Goal: Task Accomplishment & Management: Use online tool/utility

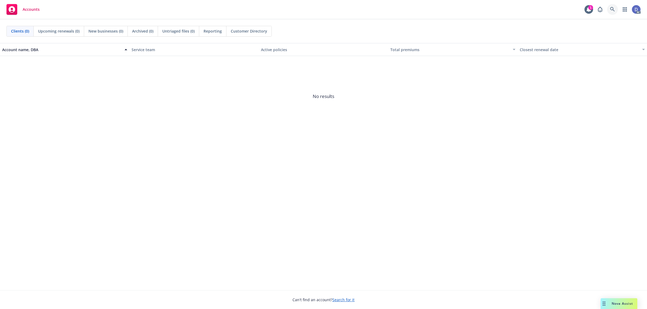
click at [613, 14] on link at bounding box center [612, 9] width 11 height 11
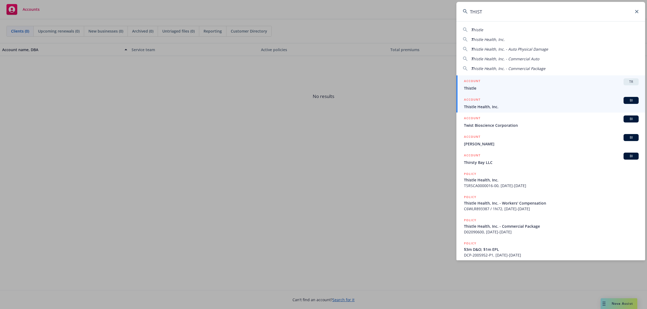
type input "THIST"
click at [504, 102] on div "ACCOUNT BI" at bounding box center [551, 100] width 175 height 7
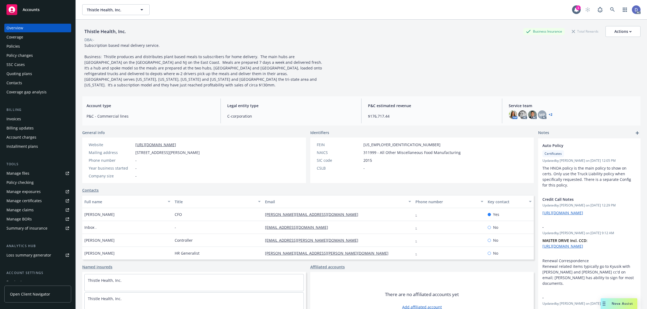
click at [27, 208] on div "Manage claims" at bounding box center [19, 210] width 27 height 9
click at [14, 177] on div "Manage files" at bounding box center [17, 173] width 23 height 9
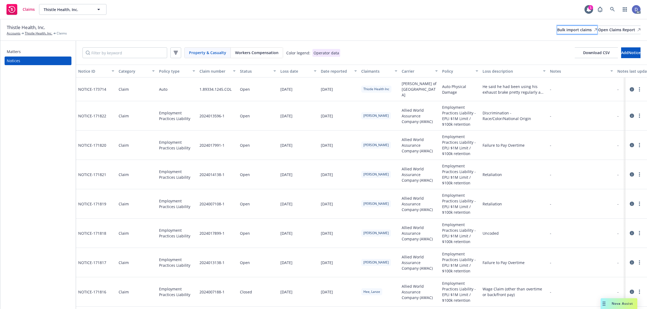
click at [557, 33] on div "Bulk import claims" at bounding box center [577, 30] width 40 height 8
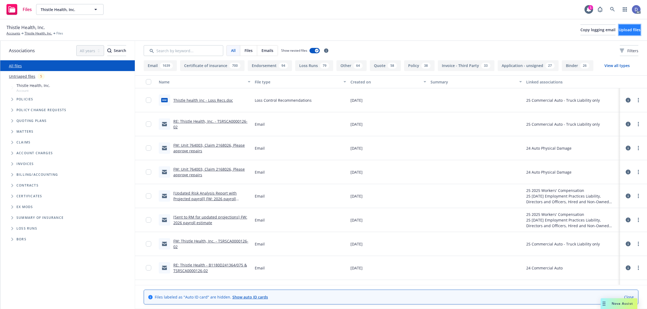
click at [627, 33] on button "Upload files" at bounding box center [629, 30] width 22 height 11
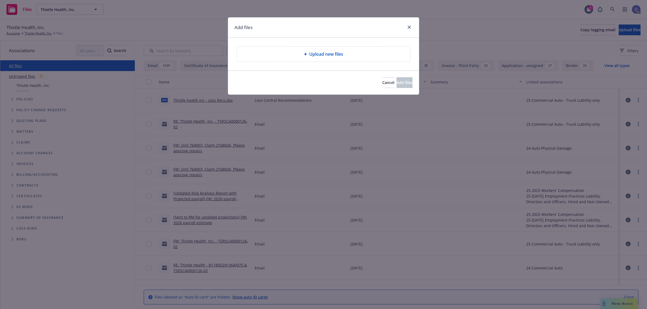
click at [311, 53] on span "Upload new files" at bounding box center [326, 54] width 34 height 6
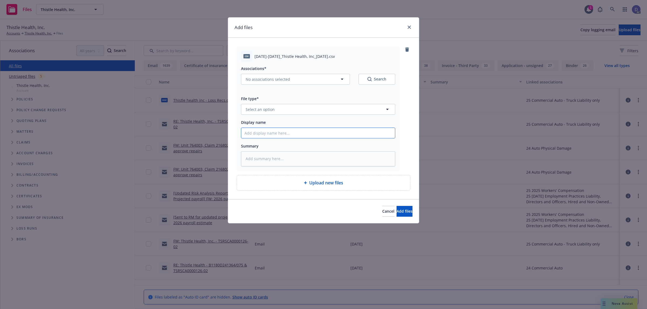
drag, startPoint x: 333, startPoint y: 130, endPoint x: 337, endPoint y: 127, distance: 4.8
click at [333, 131] on input "Display name" at bounding box center [318, 133] width 154 height 10
paste input "2019-2023_Thistle Health, Inc_9-2-2025"
type input "2019-2023_Thistle Health, Inc_9-2-2025"
type textarea "x"
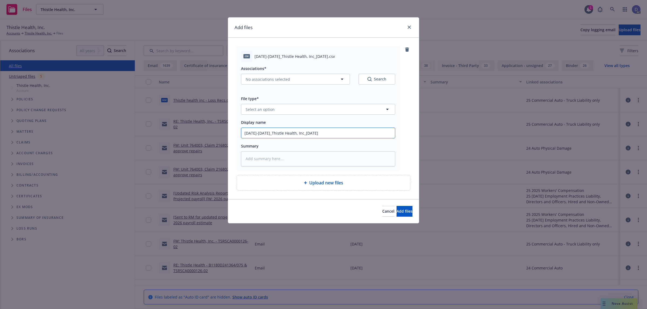
type input "2019-2023_Thistle Health, Inc_9-2-2025"
click at [350, 112] on button "Select an option" at bounding box center [318, 109] width 154 height 11
type input "LOS"
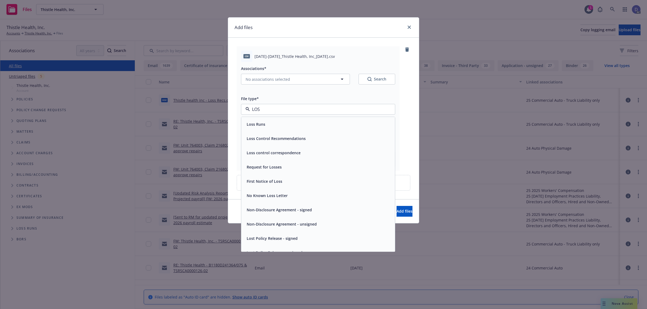
click at [342, 118] on div "Loss Runs" at bounding box center [318, 124] width 154 height 14
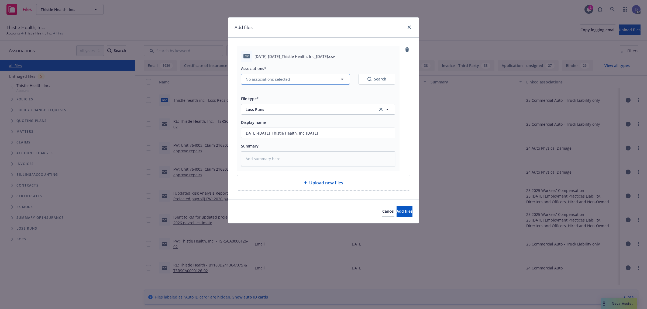
click at [297, 78] on button "No associations selected" at bounding box center [295, 79] width 109 height 11
type textarea "x"
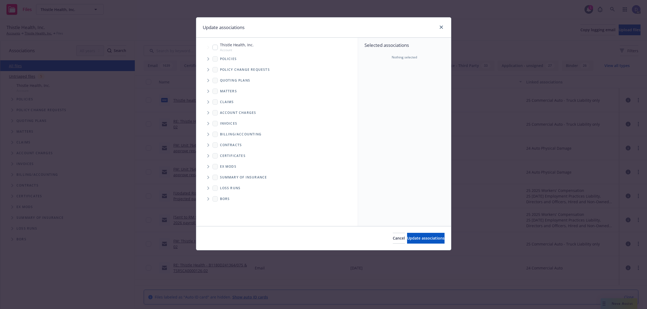
click at [207, 61] on span "Tree Example" at bounding box center [208, 59] width 9 height 9
click at [391, 86] on div "Selected associations Nothing selected" at bounding box center [404, 132] width 93 height 189
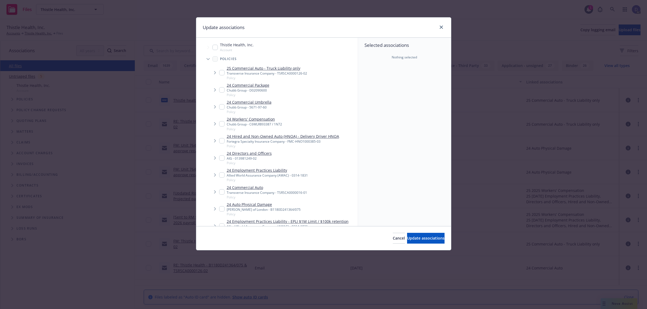
scroll to position [310, 0]
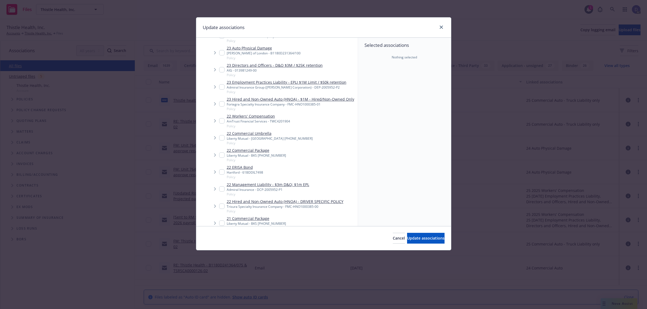
click at [259, 124] on div "AmTrust Financial Services - TWC4201904" at bounding box center [258, 121] width 63 height 5
checkbox input "true"
click at [407, 234] on button "Update associations" at bounding box center [425, 238] width 37 height 11
type textarea "x"
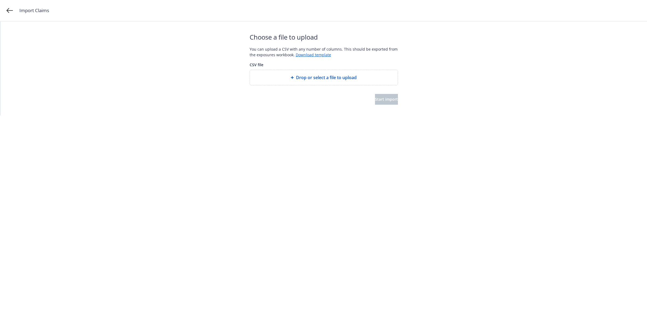
click at [319, 85] on div at bounding box center [324, 89] width 148 height 9
click at [319, 83] on div "Drop or select a file to upload" at bounding box center [324, 77] width 148 height 15
click at [375, 100] on span "Start import" at bounding box center [386, 99] width 23 height 5
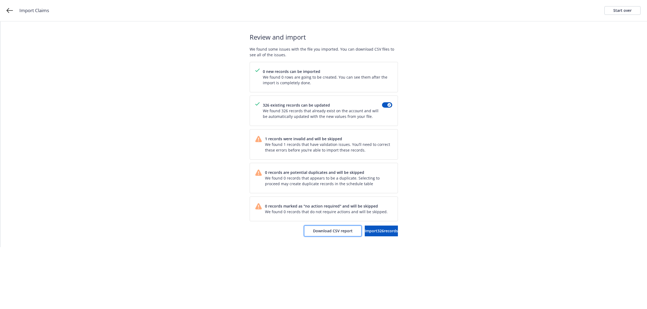
click at [314, 235] on button "Download CSV report" at bounding box center [332, 231] width 57 height 11
click at [628, 11] on div "Start over" at bounding box center [622, 10] width 18 height 8
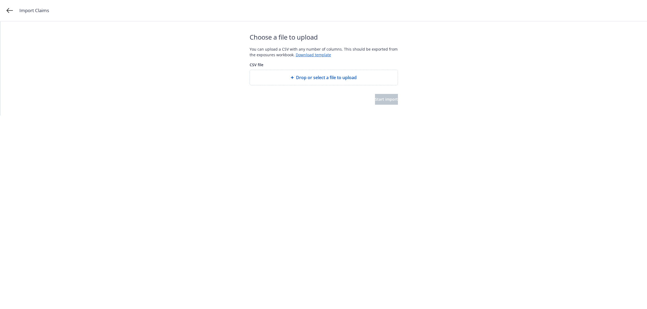
click at [314, 82] on div "Drop or select a file to upload" at bounding box center [324, 77] width 148 height 15
click at [380, 103] on button "Start import" at bounding box center [386, 99] width 23 height 11
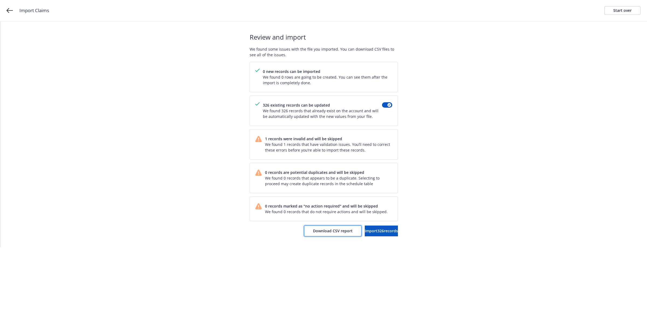
click at [312, 235] on button "Download CSV report" at bounding box center [332, 231] width 57 height 11
click at [630, 10] on div "Start over" at bounding box center [622, 10] width 18 height 8
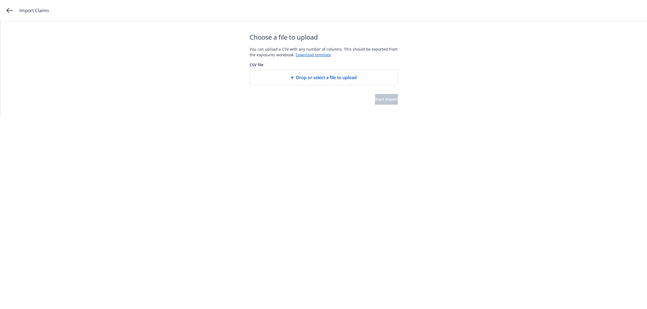
click at [314, 77] on span "Drop or select a file to upload" at bounding box center [326, 77] width 61 height 6
click at [375, 97] on span "Start import" at bounding box center [386, 99] width 23 height 5
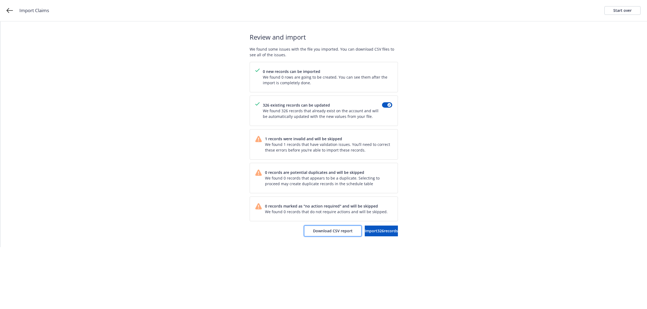
click at [313, 233] on span "Download CSV report" at bounding box center [333, 230] width 40 height 5
click at [631, 13] on link "Start over" at bounding box center [622, 10] width 36 height 9
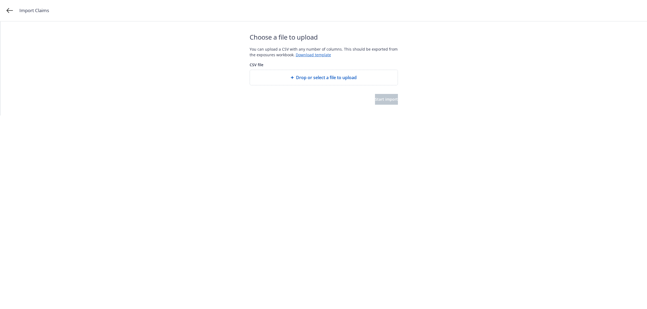
click at [314, 79] on span "Drop or select a file to upload" at bounding box center [326, 77] width 61 height 6
click at [388, 97] on span "Start import" at bounding box center [386, 99] width 23 height 5
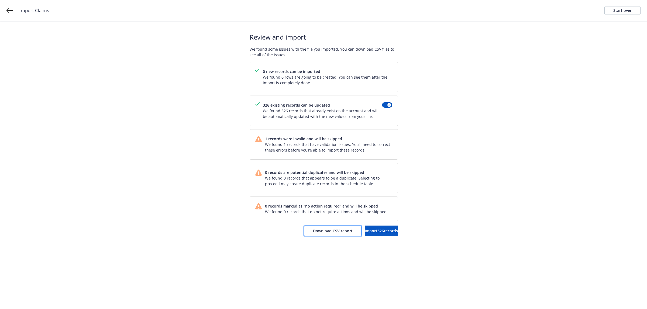
click at [319, 227] on button "Download CSV report" at bounding box center [332, 231] width 57 height 11
click at [629, 14] on div "Start over" at bounding box center [622, 10] width 18 height 8
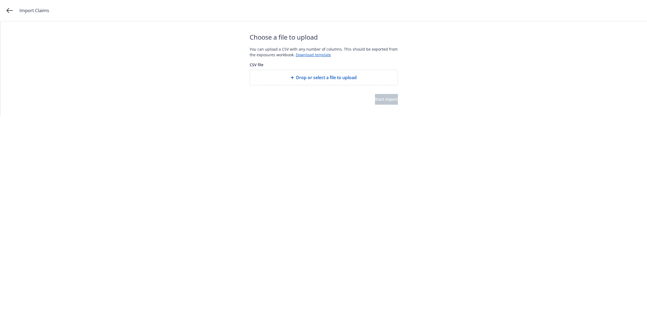
click at [323, 78] on span "Drop or select a file to upload" at bounding box center [326, 77] width 61 height 6
click at [375, 101] on span "Start import" at bounding box center [386, 99] width 23 height 5
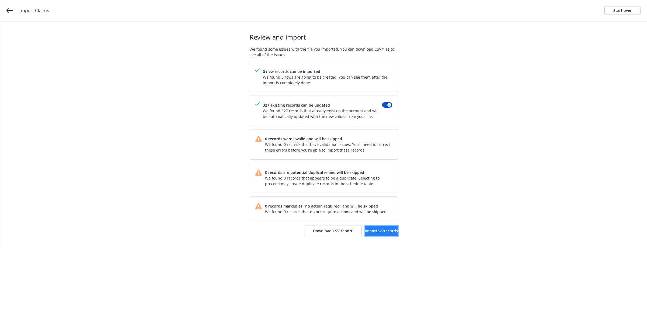
click at [379, 230] on span "Import 327 records" at bounding box center [381, 230] width 33 height 5
click at [379, 233] on span "View accounts" at bounding box center [375, 230] width 26 height 5
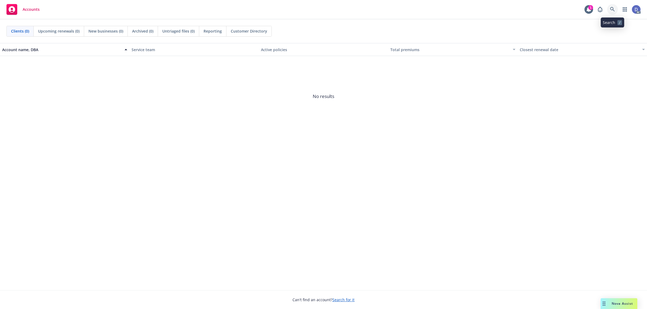
click at [609, 11] on link at bounding box center [612, 9] width 11 height 11
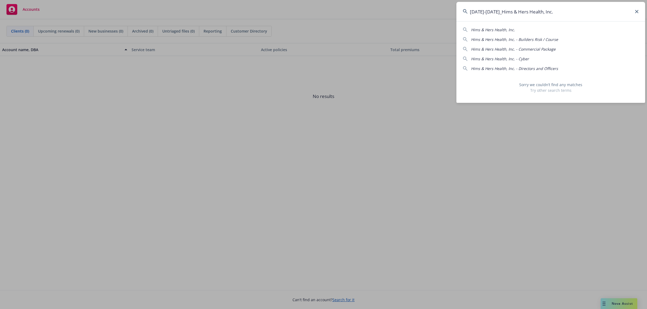
drag, startPoint x: 495, startPoint y: 11, endPoint x: 451, endPoint y: 10, distance: 43.7
click at [451, 10] on div "2021-2025_Hims & Hers Health, Inc. Hims & Hers Health, Inc. Hims & Hers Health,…" at bounding box center [323, 154] width 647 height 309
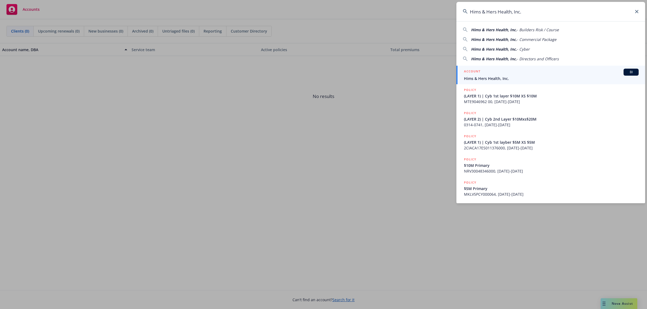
type input "Hims & Hers Health, Inc."
click at [504, 77] on span "Hims & Hers Health, Inc." at bounding box center [551, 79] width 175 height 6
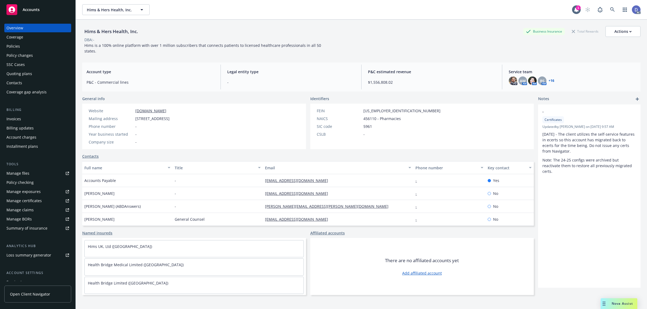
click at [36, 208] on link "Manage claims" at bounding box center [37, 210] width 67 height 9
click at [30, 171] on link "Manage files" at bounding box center [37, 173] width 67 height 9
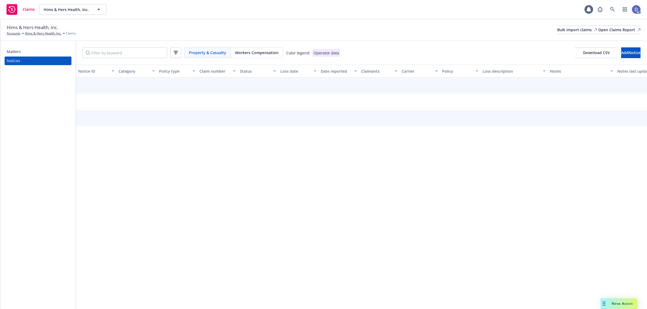
click at [536, 25] on div "Hims & Hers Health, Inc. Accounts Hims & Hers Health, Inc. Claims Bulk import c…" at bounding box center [323, 30] width 633 height 12
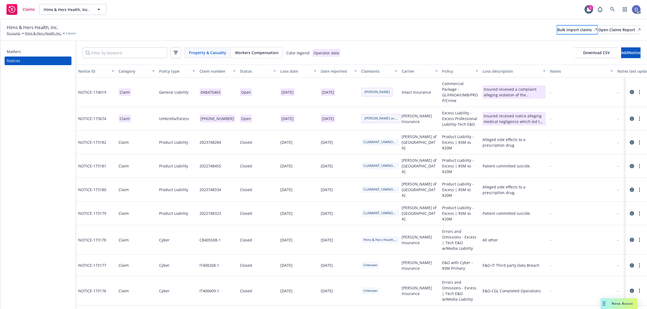
click at [557, 29] on div "Bulk import claims" at bounding box center [577, 30] width 40 height 8
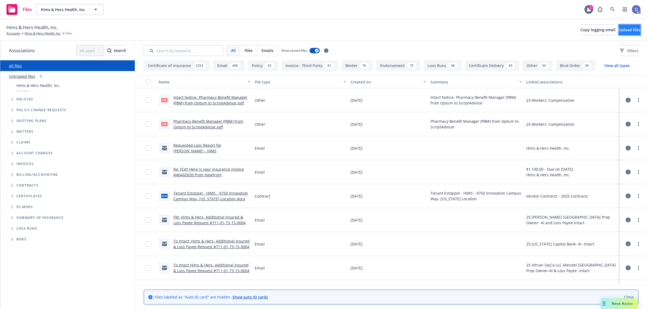
click at [618, 32] on span "Upload files" at bounding box center [629, 29] width 22 height 5
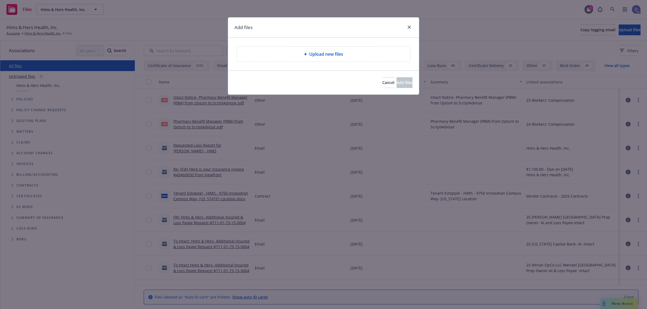
click at [306, 49] on div "Upload new files" at bounding box center [323, 54] width 173 height 15
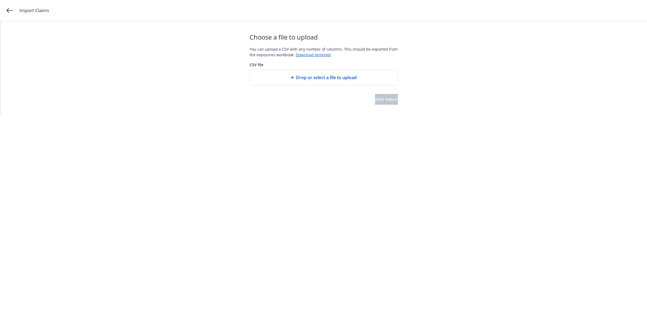
click at [317, 76] on span "Drop or select a file to upload" at bounding box center [326, 77] width 61 height 6
click at [377, 100] on span "Start import" at bounding box center [386, 99] width 23 height 5
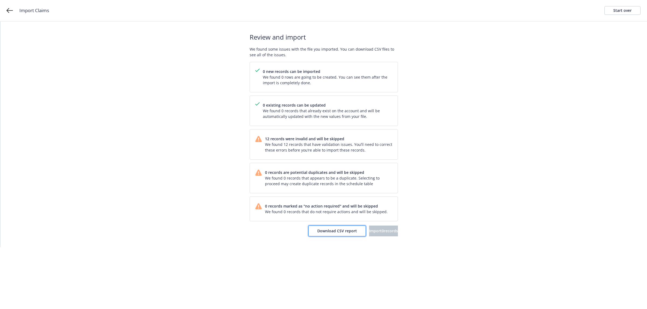
click at [320, 230] on span "Download CSV report" at bounding box center [337, 230] width 40 height 5
click at [628, 9] on div "Start over" at bounding box center [622, 10] width 18 height 8
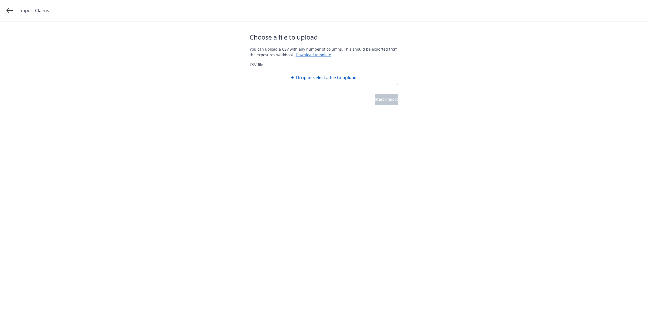
click at [285, 78] on div "Drop or select a file to upload" at bounding box center [323, 77] width 139 height 6
click at [382, 101] on span "Start import" at bounding box center [386, 99] width 23 height 5
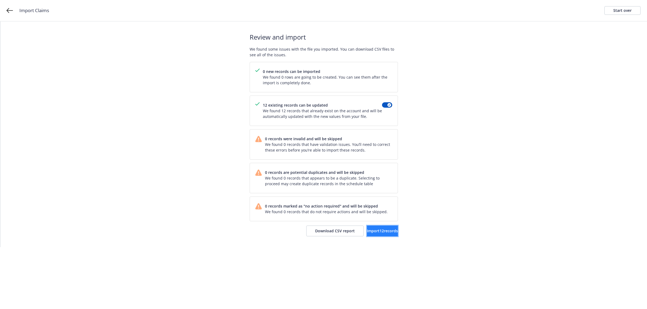
click at [367, 230] on span "Import 12 records" at bounding box center [382, 230] width 31 height 5
click at [380, 231] on span "View accounts" at bounding box center [375, 230] width 26 height 5
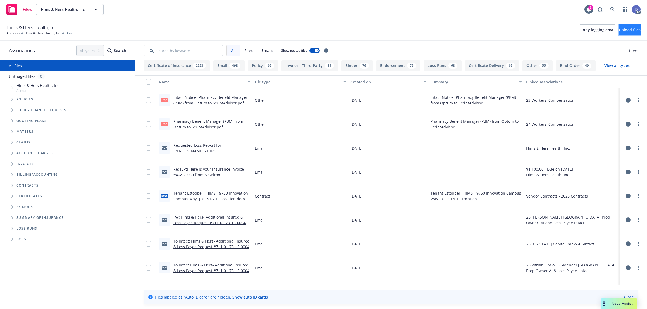
click at [618, 32] on button "Upload files" at bounding box center [629, 30] width 22 height 11
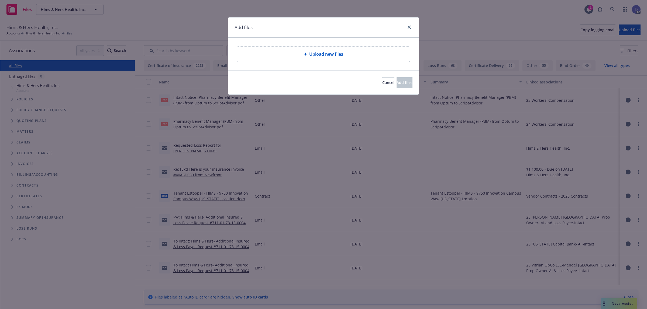
click at [342, 54] on span "Upload new files" at bounding box center [326, 54] width 34 height 6
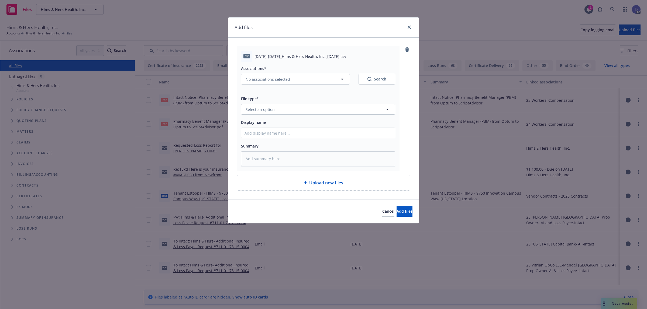
click at [328, 139] on div "Associations* No associations selected Search File type* Select an option Displ…" at bounding box center [318, 114] width 154 height 105
click at [328, 138] on div at bounding box center [318, 133] width 154 height 11
click at [330, 134] on input "Display name" at bounding box center [318, 133] width 154 height 10
paste input "2021-2025_Hims & Hers Health, Inc._8-21-2025"
type input "2021-2025_Hims & Hers Health, Inc._8-21-2025"
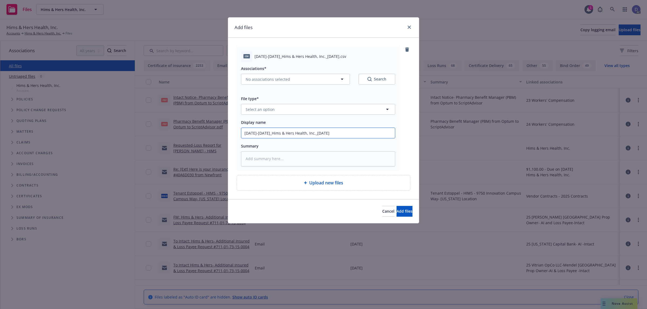
type textarea "x"
type input "2021-2025_Hims & Hers Health, Inc._8-21-2025"
click at [329, 108] on button "Select an option" at bounding box center [318, 109] width 154 height 11
type input "LO"
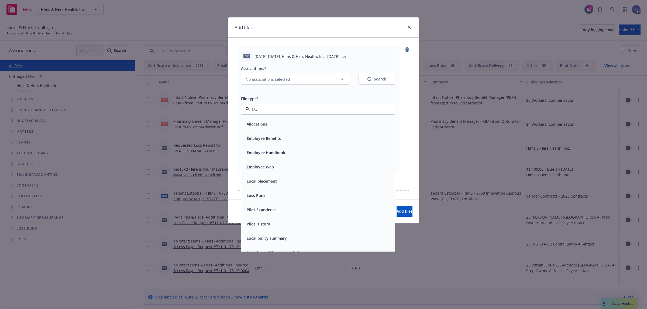
click at [277, 123] on div "Allocations" at bounding box center [317, 124] width 147 height 8
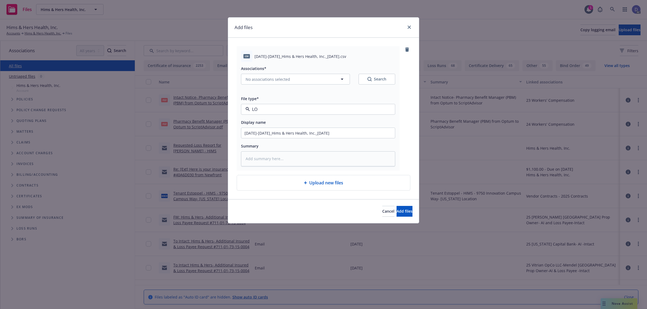
type textarea "x"
type input "Allocations"
click at [294, 112] on span "Allocations" at bounding box center [307, 110] width 125 height 6
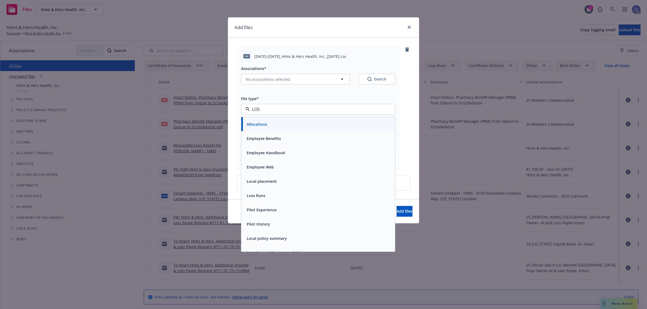
type input "LOSS"
click at [281, 124] on div "Loss Runs" at bounding box center [317, 124] width 147 height 8
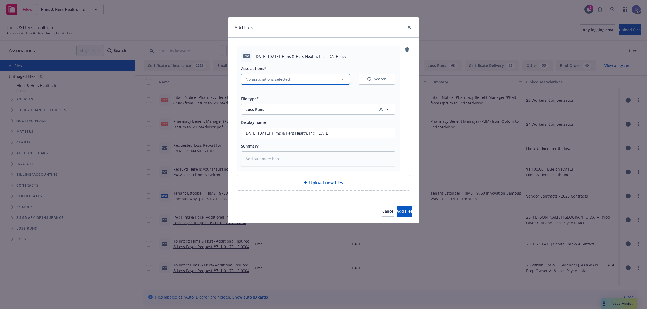
click at [319, 84] on button "No associations selected" at bounding box center [295, 79] width 109 height 11
type textarea "x"
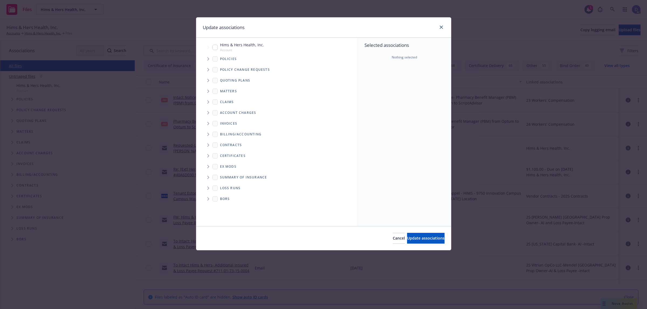
click icon "Tree Example"
click span "Nothing selected"
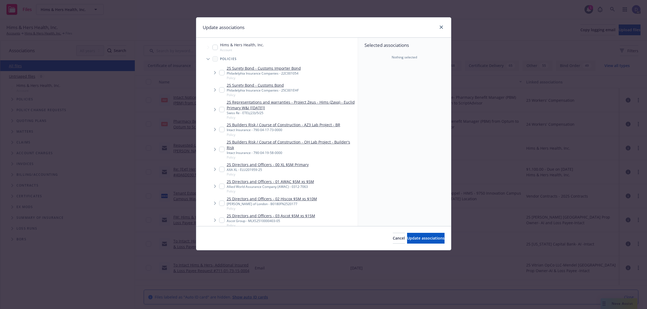
click div "Selected associations Nothing selected"
click link "24 Excess Liability - Excess Professional Liability-Tech E&O"
checkbox input "true"
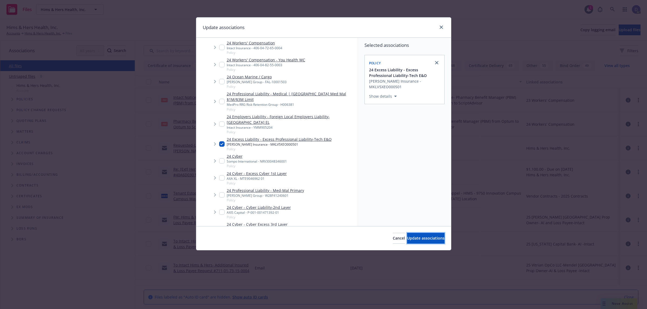
click span "Update associations"
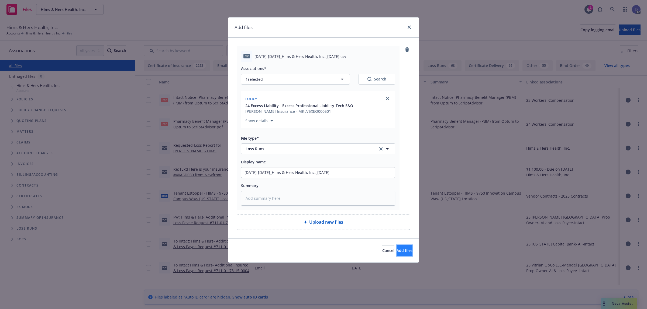
click button "Add files"
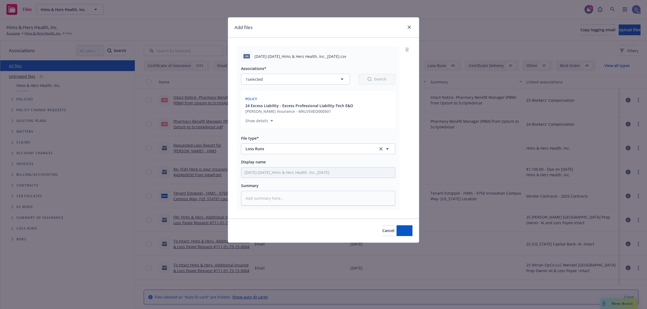
type textarea "x"
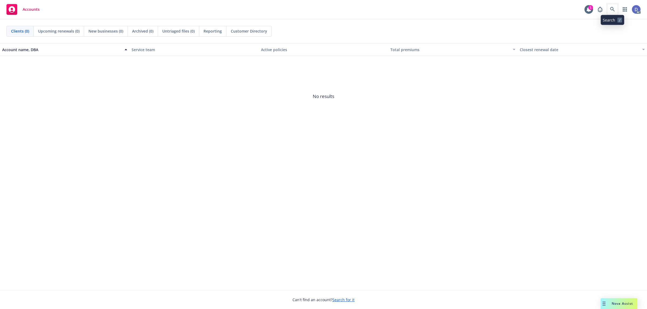
click at [615, 14] on span at bounding box center [612, 9] width 11 height 11
click at [614, 7] on icon at bounding box center [612, 9] width 5 height 5
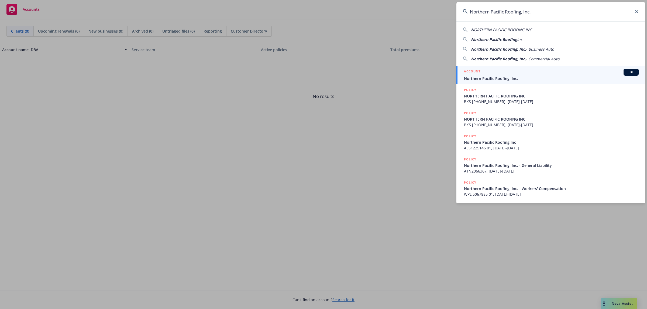
type input "Northern Pacific Roofing, Inc."
click at [539, 75] on div "ACCOUNT BI" at bounding box center [551, 72] width 175 height 7
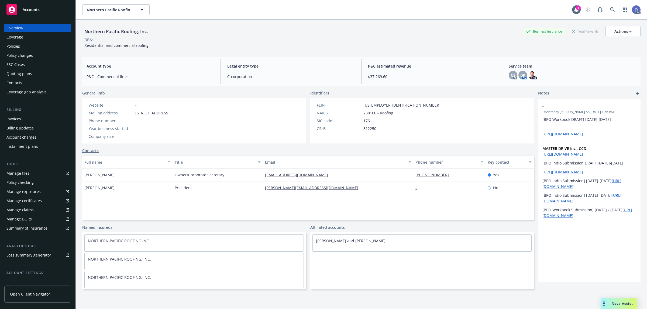
click at [23, 208] on div "Manage claims" at bounding box center [19, 210] width 27 height 9
click at [26, 172] on div "Manage files" at bounding box center [17, 173] width 23 height 9
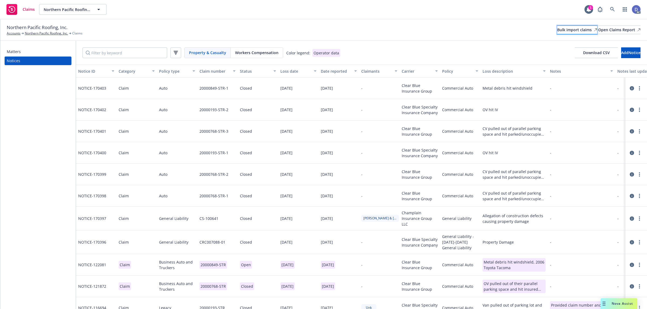
click at [557, 30] on div "Bulk import claims" at bounding box center [577, 30] width 40 height 8
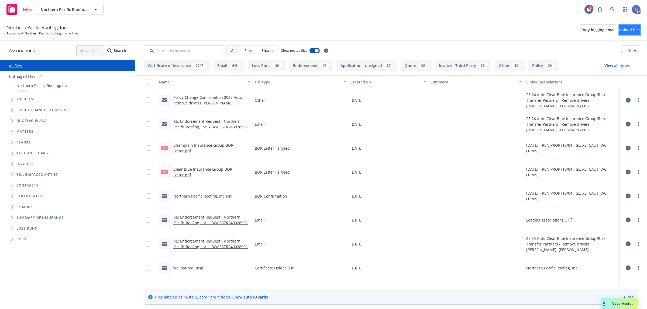
click at [618, 30] on span "Upload files" at bounding box center [629, 29] width 22 height 5
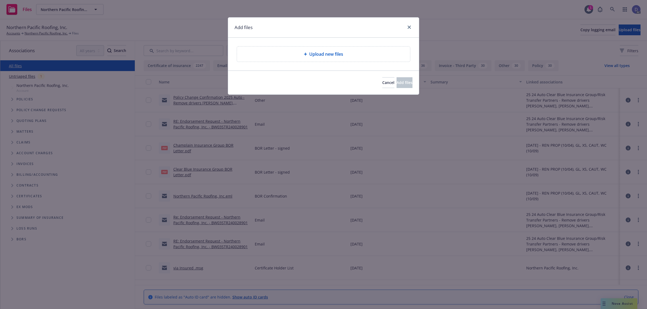
click at [359, 53] on div "Upload new files" at bounding box center [323, 54] width 164 height 6
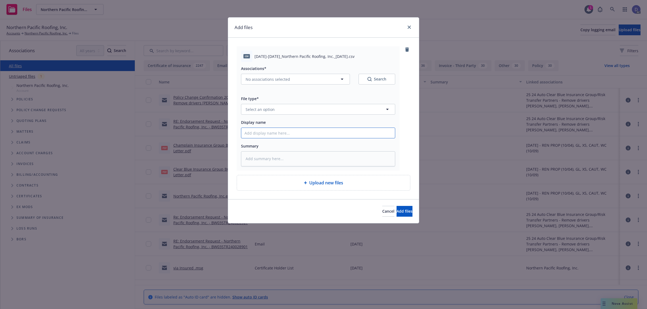
click at [319, 135] on input "Display name" at bounding box center [318, 133] width 154 height 10
paste input "[DATE]-[DATE]_Northern Pacific Roofing, Inc._[DATE]"
type input "[DATE]-[DATE]_Northern Pacific Roofing, Inc._[DATE]"
type textarea "x"
type input "[DATE]-[DATE]_Northern Pacific Roofing, Inc._[DATE]"
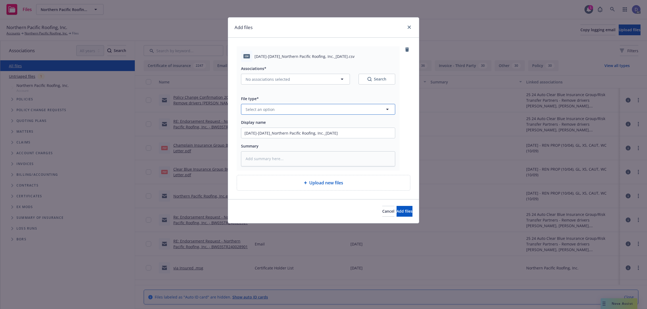
click at [325, 112] on button "Select an option" at bounding box center [318, 109] width 154 height 11
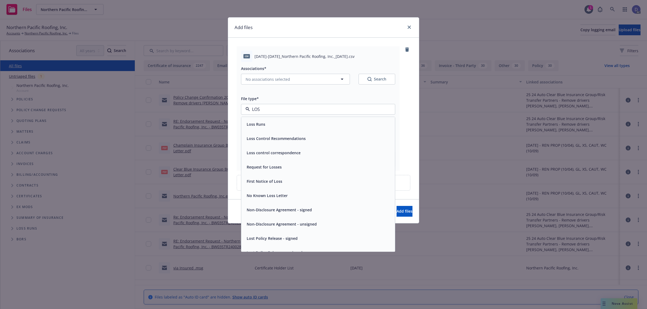
type input "LOSS"
click at [316, 124] on div "Loss Runs" at bounding box center [317, 124] width 147 height 8
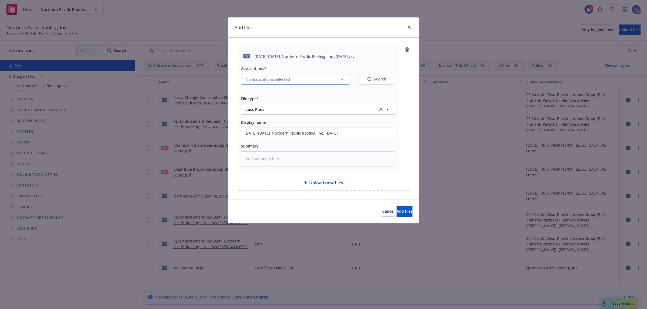
click at [288, 79] on span "No associations selected" at bounding box center [267, 80] width 44 height 6
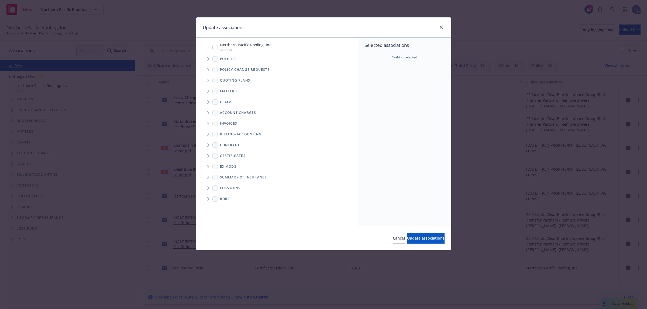
click at [207, 56] on span "Tree Example" at bounding box center [208, 59] width 9 height 9
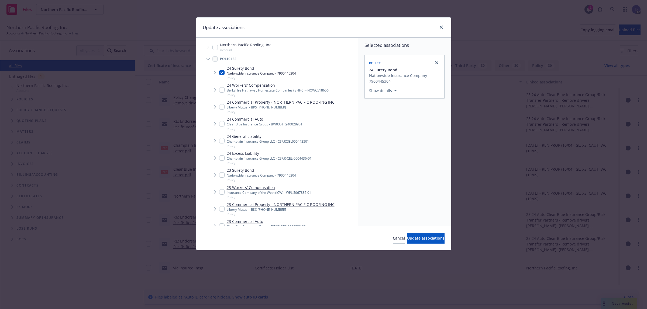
type textarea "x"
click at [260, 228] on div "Cancel Update associations" at bounding box center [323, 238] width 255 height 24
click at [253, 223] on div "Clear Blue Insurance Group - BW03-STR-2300289-00" at bounding box center [266, 224] width 79 height 5
checkbox input "true"
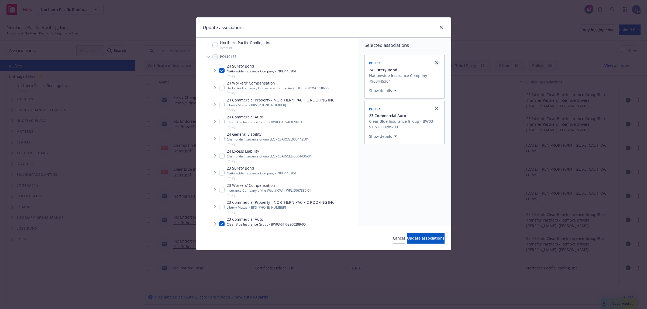
click at [437, 63] on icon "close" at bounding box center [436, 62] width 3 height 3
checkbox input "false"
drag, startPoint x: 418, startPoint y: 234, endPoint x: 411, endPoint y: 215, distance: 20.4
click at [418, 234] on button "Update associations" at bounding box center [425, 238] width 37 height 11
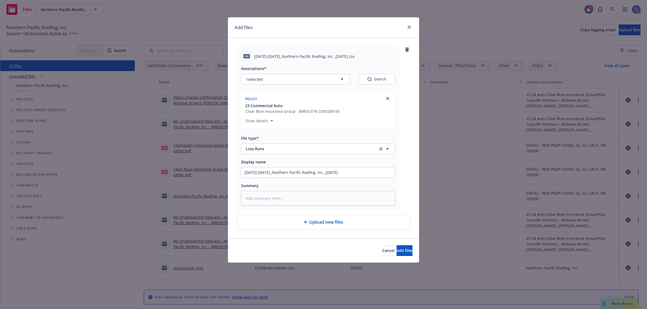
click at [391, 244] on div "Cancel Add files" at bounding box center [323, 251] width 191 height 24
click at [397, 249] on span "Add files" at bounding box center [404, 250] width 16 height 5
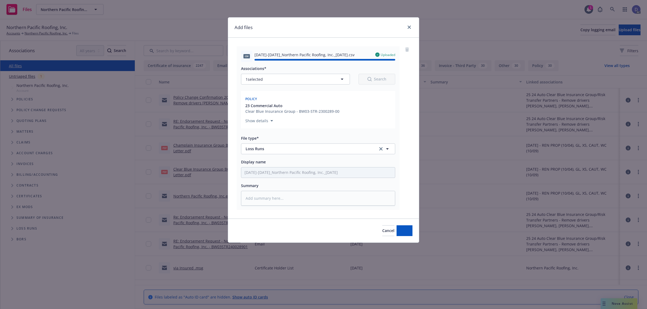
type textarea "x"
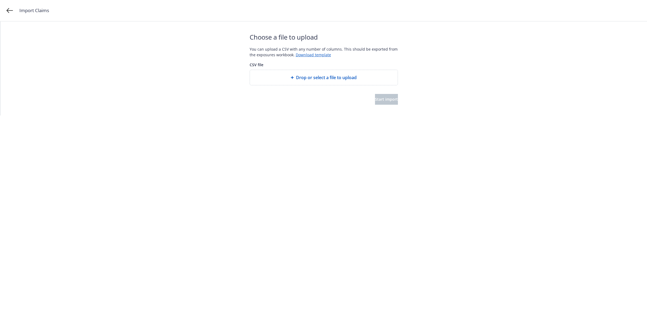
click at [319, 79] on span "Drop or select a file to upload" at bounding box center [326, 77] width 61 height 6
click at [383, 101] on span "Start import" at bounding box center [386, 99] width 23 height 5
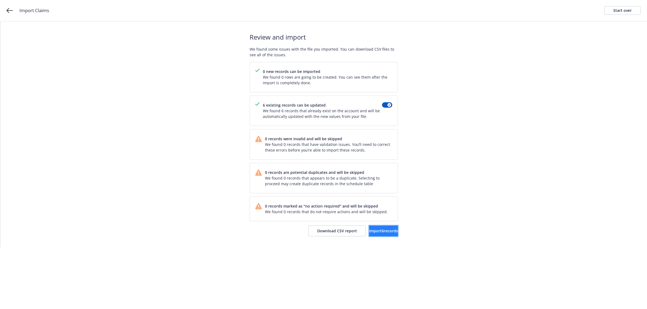
click at [370, 228] on button "Import 6 records" at bounding box center [383, 231] width 29 height 11
click at [364, 227] on link "View accounts" at bounding box center [376, 231] width 44 height 11
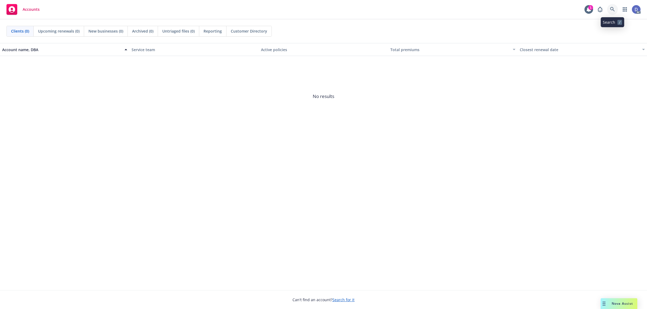
click at [613, 10] on icon at bounding box center [612, 9] width 5 height 5
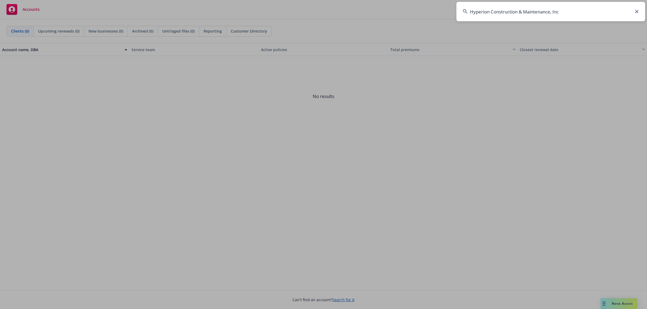
click at [613, 10] on input "Hyperion Construction & Maintenance, Inc" at bounding box center [550, 11] width 189 height 19
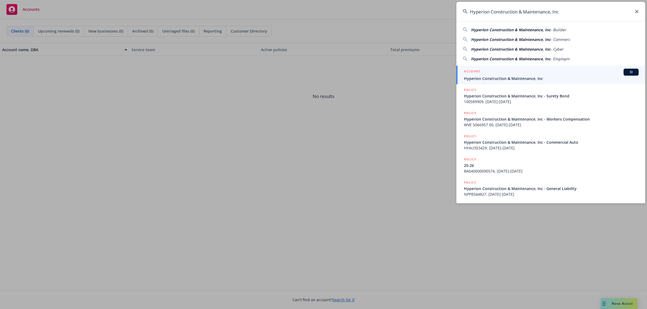
type input "Hyperion Construction & Maintenance, Inc"
click at [529, 74] on div "ACCOUNT BI" at bounding box center [551, 72] width 175 height 7
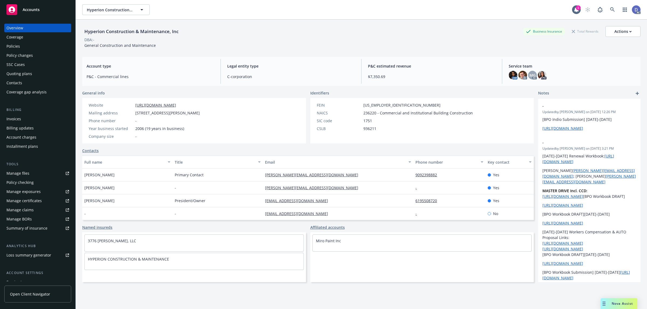
click at [27, 213] on div "Manage claims" at bounding box center [19, 210] width 27 height 9
click at [36, 177] on link "Manage files" at bounding box center [37, 173] width 67 height 9
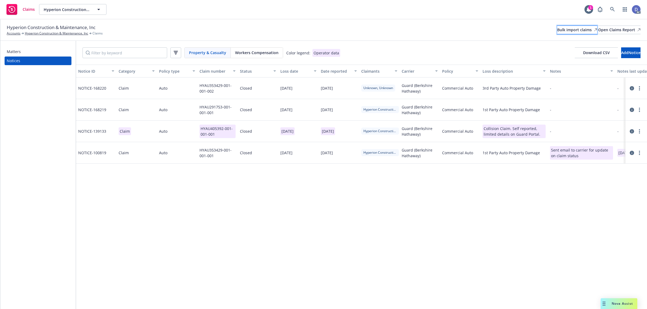
click at [557, 33] on div "Bulk import claims" at bounding box center [577, 30] width 40 height 8
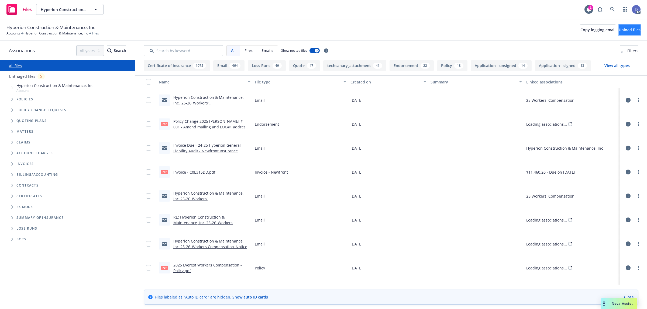
click at [633, 32] on button "Upload files" at bounding box center [629, 30] width 22 height 11
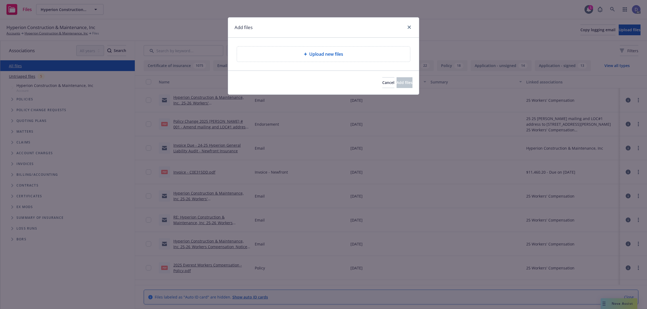
click at [330, 56] on span "Upload new files" at bounding box center [326, 54] width 34 height 6
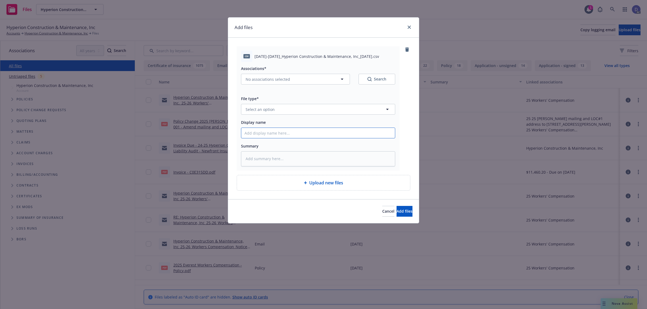
click at [347, 137] on input "Display name" at bounding box center [318, 133] width 154 height 10
paste input "[DATE]-[DATE]_Hyperion Construction & Maintenance, Inc_[DATE]"
type input "[DATE]-[DATE]_Hyperion Construction & Maintenance, Inc_[DATE]"
type textarea "x"
type input "[DATE]-[DATE]_Hyperion Construction & Maintenance, Inc_[DATE]"
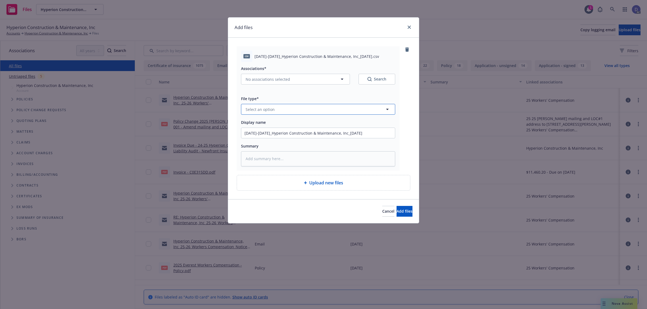
click at [324, 106] on button "Select an option" at bounding box center [318, 109] width 154 height 11
type input "LOS"
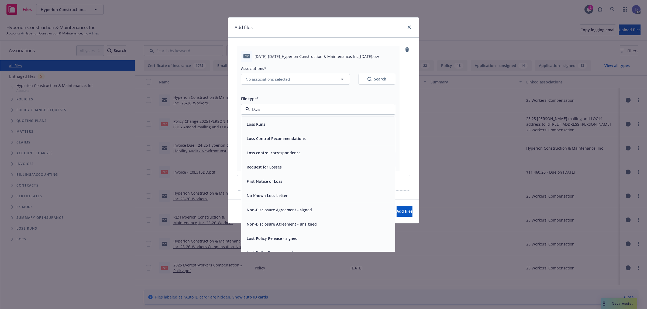
click at [314, 119] on div "Loss Runs" at bounding box center [318, 124] width 154 height 14
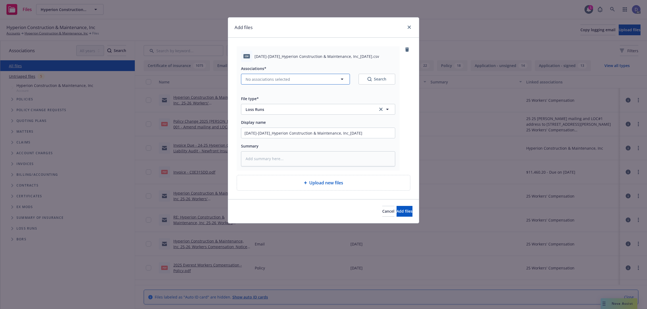
click at [299, 82] on button "No associations selected" at bounding box center [295, 79] width 109 height 11
type textarea "x"
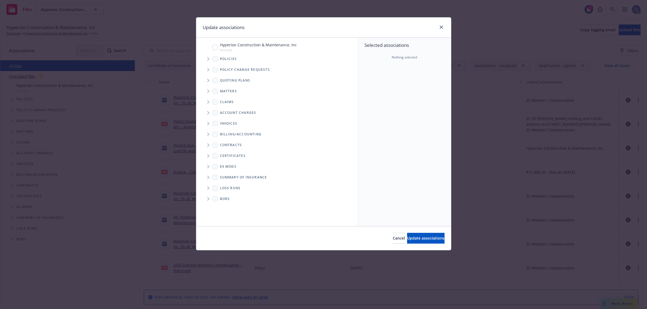
click at [208, 60] on icon "Tree Example" at bounding box center [208, 58] width 2 height 3
click at [367, 86] on div "Selected associations Nothing selected" at bounding box center [404, 132] width 93 height 189
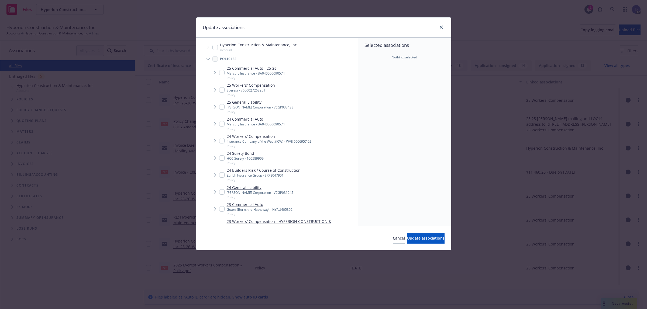
click at [271, 204] on link "23 Commercial Auto" at bounding box center [260, 205] width 66 height 6
checkbox input "true"
click at [417, 236] on span "Update associations" at bounding box center [425, 238] width 37 height 5
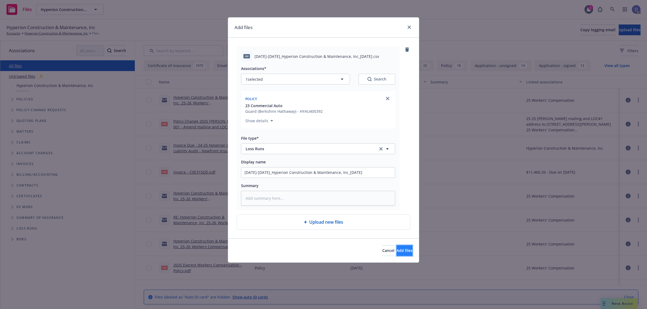
click at [397, 249] on span "Add files" at bounding box center [404, 250] width 16 height 5
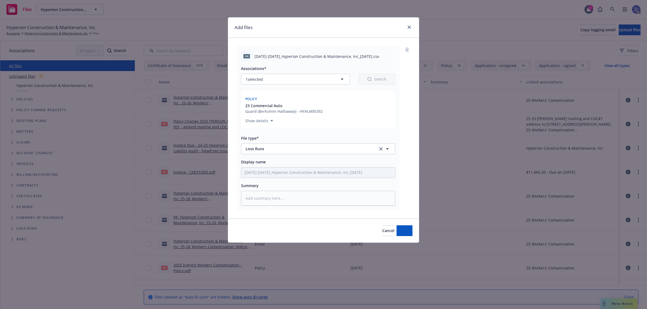
type textarea "x"
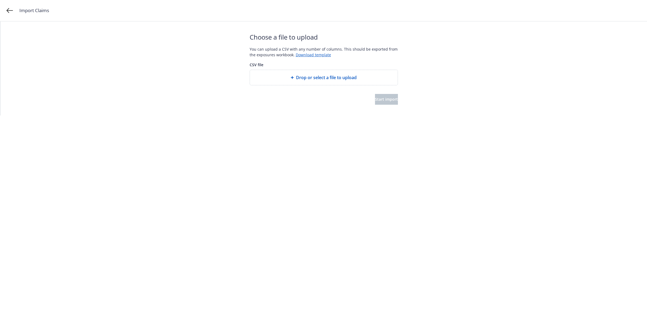
click at [323, 73] on div "Drop or select a file to upload" at bounding box center [324, 77] width 148 height 15
click at [375, 94] on button "Start import" at bounding box center [386, 99] width 23 height 11
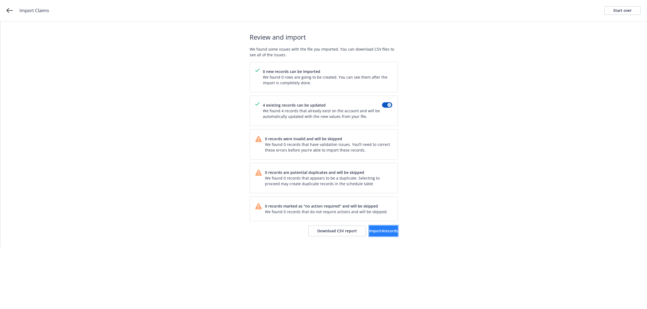
click at [372, 237] on button "Import 4 records" at bounding box center [383, 231] width 29 height 11
click at [373, 229] on span "View accounts" at bounding box center [375, 230] width 26 height 5
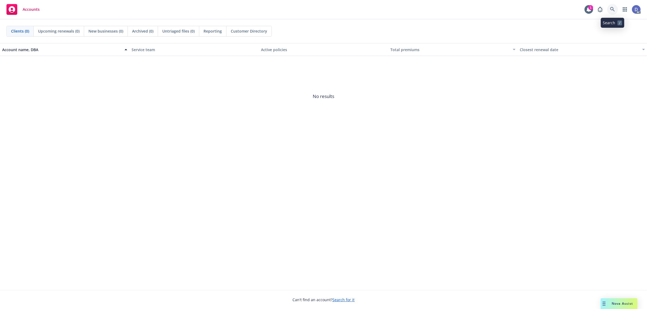
click at [612, 9] on icon at bounding box center [612, 9] width 5 height 5
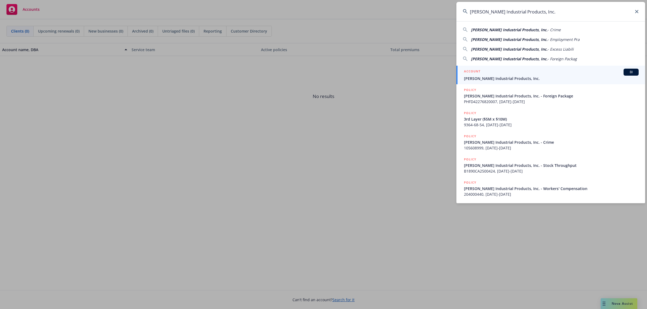
type input "[PERSON_NAME] Industrial Products, Inc."
click at [515, 74] on div "ACCOUNT BI" at bounding box center [551, 72] width 175 height 7
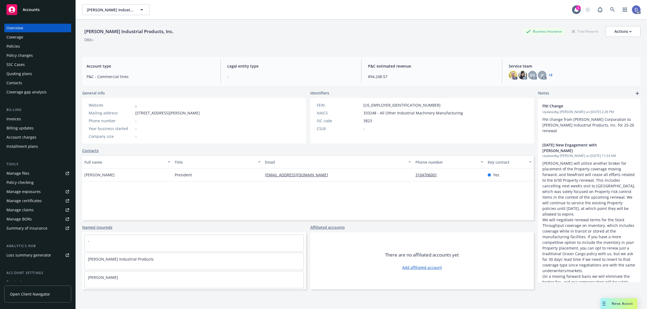
click at [28, 211] on div "Manage claims" at bounding box center [19, 210] width 27 height 9
click at [29, 174] on link "Manage files" at bounding box center [37, 173] width 67 height 9
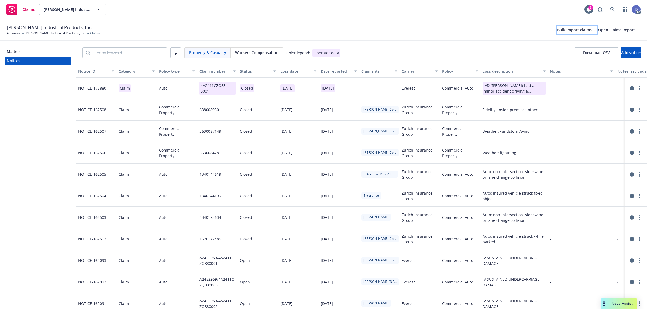
click at [557, 30] on div "Bulk import claims" at bounding box center [577, 30] width 40 height 8
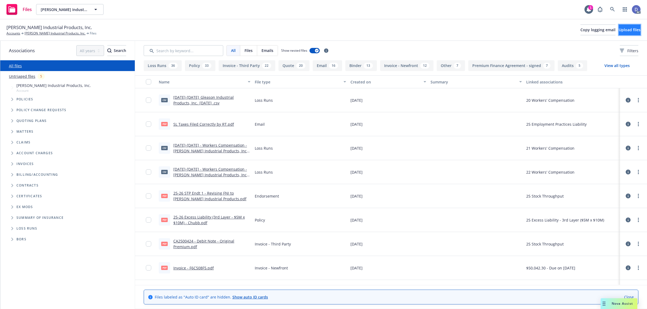
click at [633, 29] on button "Upload files" at bounding box center [629, 30] width 22 height 11
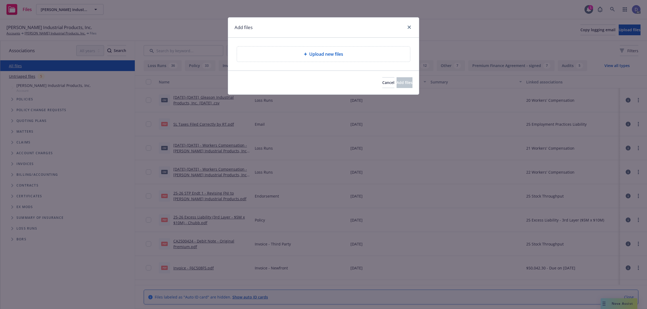
click at [341, 57] on span "Upload new files" at bounding box center [326, 54] width 34 height 6
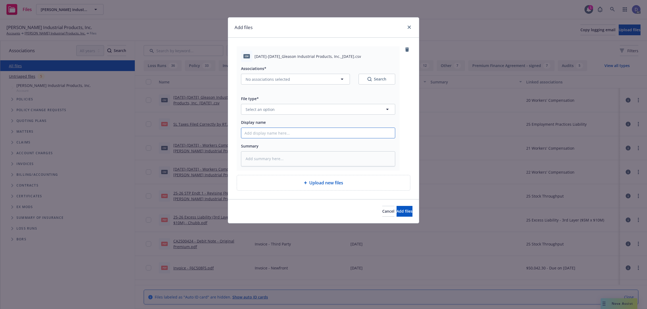
drag, startPoint x: 377, startPoint y: 132, endPoint x: 367, endPoint y: 112, distance: 22.5
click at [377, 132] on input "Display name" at bounding box center [318, 133] width 154 height 10
paste input "[DATE]-[DATE]_Gleason Industrial Products, Inc._[DATE]"
type input "[DATE]-[DATE]_Gleason Industrial Products, Inc._[DATE]"
type textarea "x"
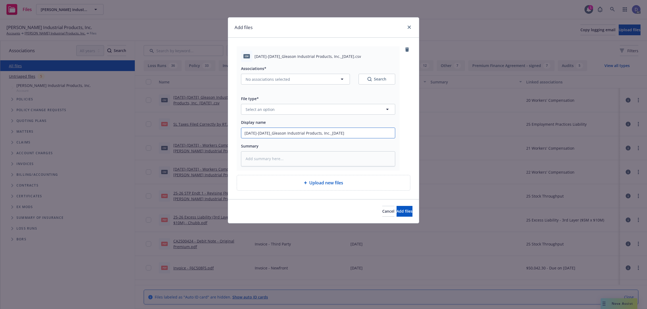
type input "[DATE]-[DATE]_Gleason Industrial Products, Inc._[DATE]"
click at [368, 109] on button "Select an option" at bounding box center [318, 109] width 154 height 11
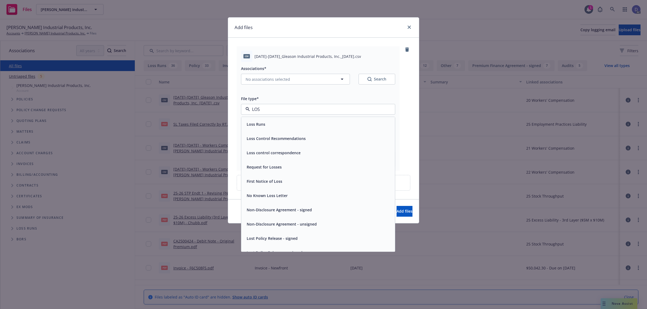
type input "LOSS"
click at [338, 121] on div "Loss Runs" at bounding box center [317, 124] width 147 height 8
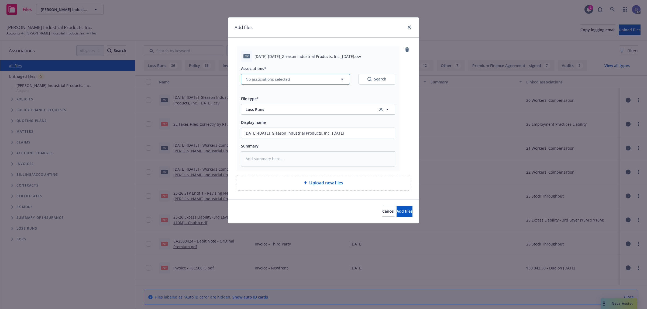
click at [279, 80] on span "No associations selected" at bounding box center [267, 80] width 44 height 6
type textarea "x"
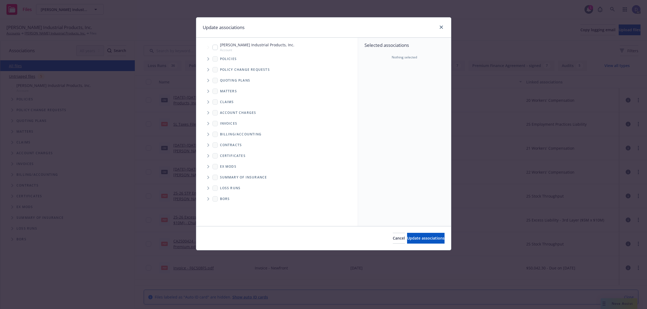
click at [208, 61] on span "Tree Example" at bounding box center [208, 59] width 9 height 9
click at [411, 96] on div "Selected associations Nothing selected" at bounding box center [404, 132] width 93 height 189
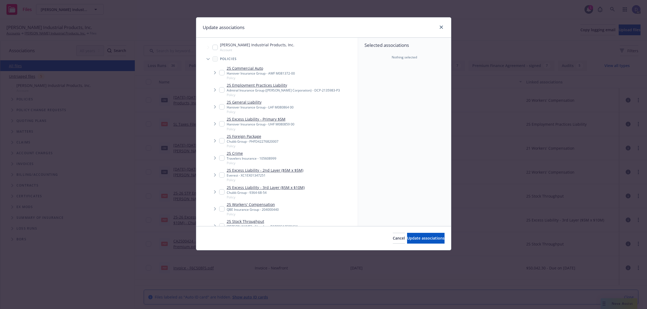
scroll to position [565, 0]
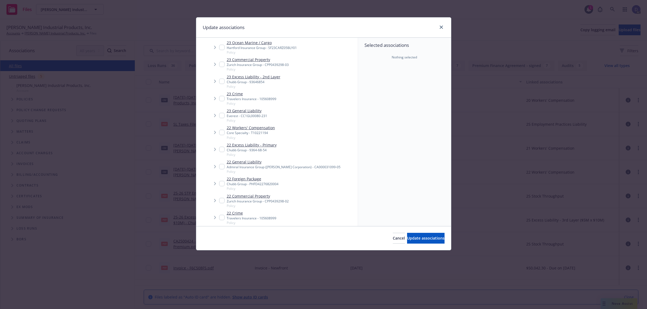
click at [245, 133] on div "Core Specialty - T10221194" at bounding box center [251, 133] width 48 height 5
checkbox input "true"
click at [414, 236] on span "Update associations" at bounding box center [425, 238] width 37 height 5
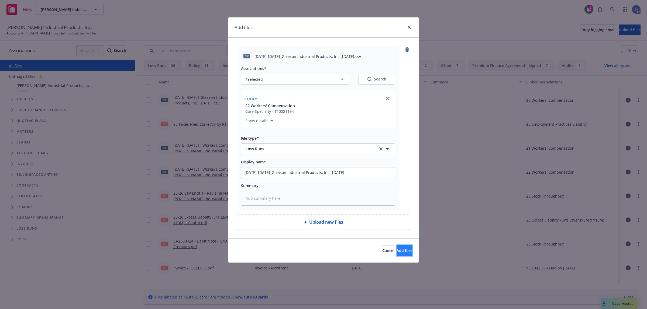
click at [396, 247] on button "Add files" at bounding box center [404, 250] width 16 height 11
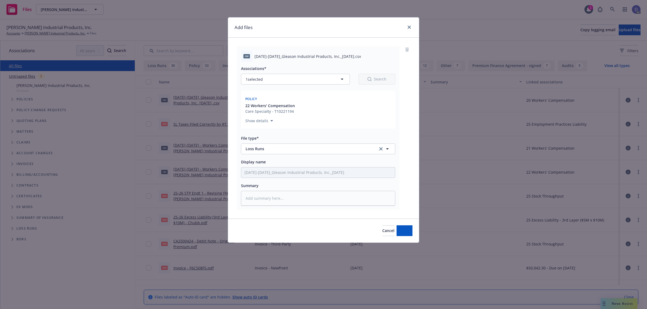
type textarea "x"
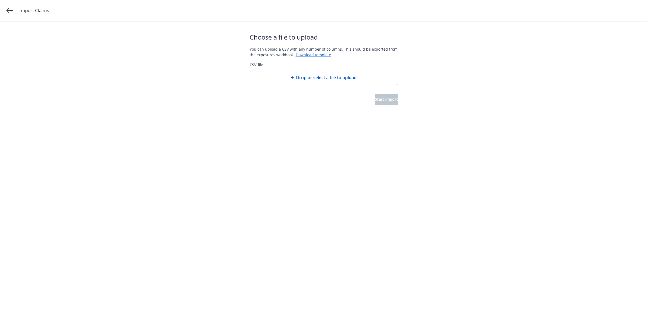
click at [310, 80] on span "Drop or select a file to upload" at bounding box center [326, 77] width 61 height 6
click at [332, 78] on span "Drop or select a file to upload" at bounding box center [326, 77] width 61 height 6
click at [387, 105] on div "Choose a file to upload You can upload a CSV with any number of columns. This s…" at bounding box center [324, 69] width 148 height 94
click at [380, 102] on button "Start import" at bounding box center [386, 99] width 23 height 11
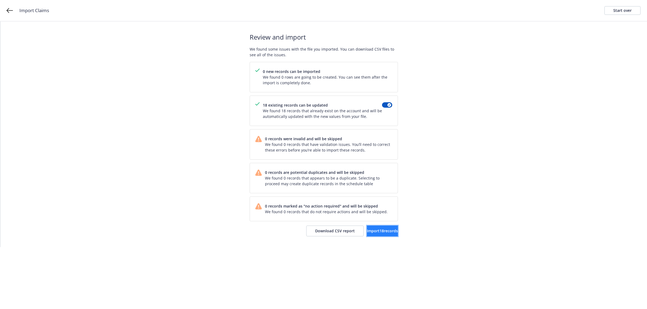
click at [367, 236] on button "Import 18 records" at bounding box center [382, 231] width 31 height 11
click at [364, 228] on link "View accounts" at bounding box center [376, 231] width 44 height 11
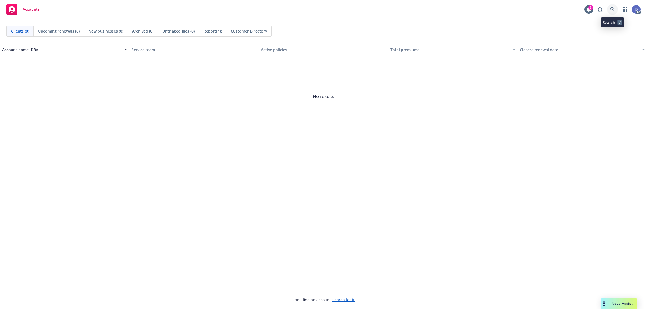
click at [615, 14] on link at bounding box center [612, 9] width 11 height 11
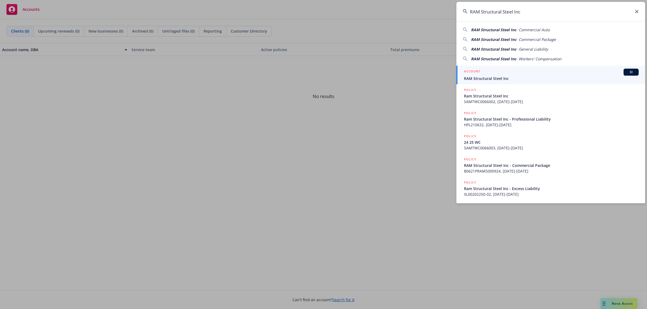
type input "RAM Structural Steel Inc"
click at [531, 76] on span "RAM Structural Steel Inc" at bounding box center [551, 79] width 175 height 6
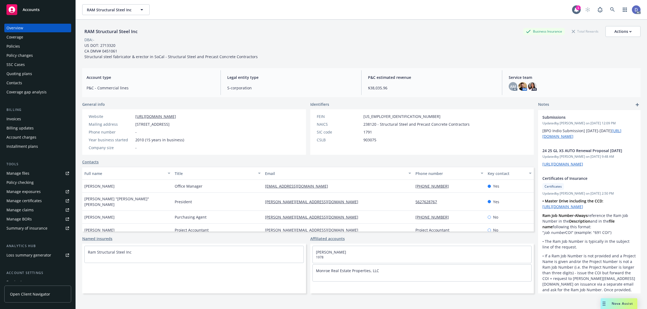
click at [30, 210] on div "Manage claims" at bounding box center [19, 210] width 27 height 9
click at [26, 170] on div "Manage files" at bounding box center [17, 173] width 23 height 9
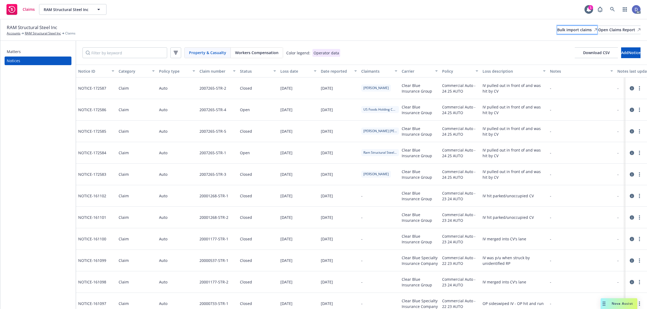
click at [557, 30] on div "Bulk import claims" at bounding box center [577, 30] width 40 height 8
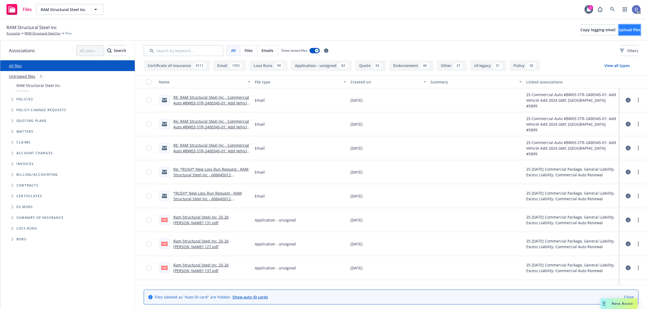
click at [618, 33] on button "Upload files" at bounding box center [629, 30] width 22 height 11
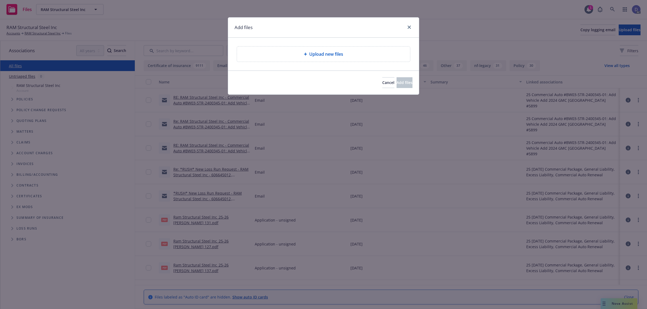
click at [289, 57] on div "Upload new files" at bounding box center [323, 54] width 164 height 6
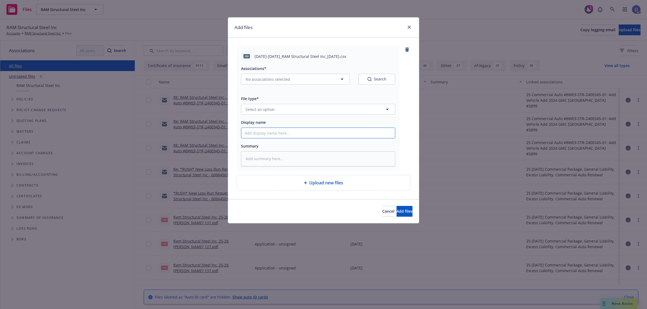
click at [318, 130] on input "Display name" at bounding box center [318, 133] width 154 height 10
paste input "2021-2024_RAM Structural Steel Inc_4-16-2025"
type input "2021-2024_RAM Structural Steel Inc_4-16-2025"
type textarea "x"
type input "2021-2024_RAM Structural Steel Inc_4-16-2025"
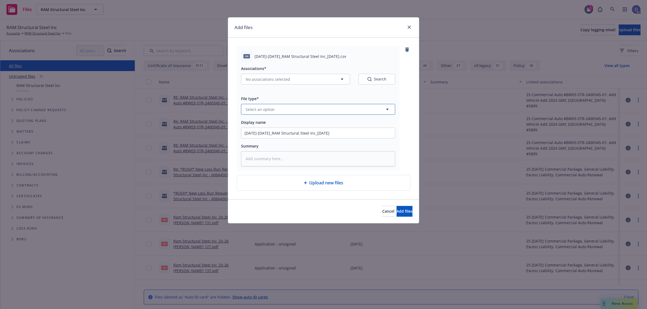
click at [338, 114] on button "Select an option" at bounding box center [318, 109] width 154 height 11
type input "los"
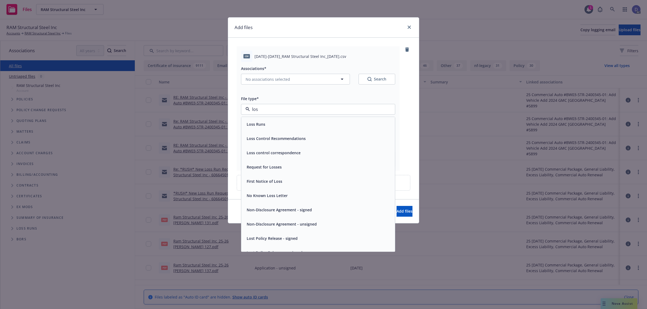
click at [320, 120] on div "Loss Runs" at bounding box center [318, 124] width 154 height 14
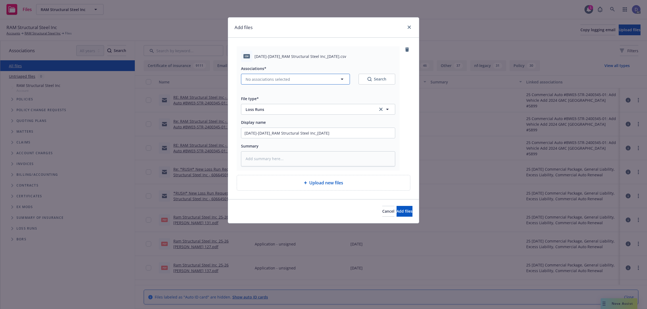
click at [301, 84] on button "No associations selected" at bounding box center [295, 79] width 109 height 11
type textarea "x"
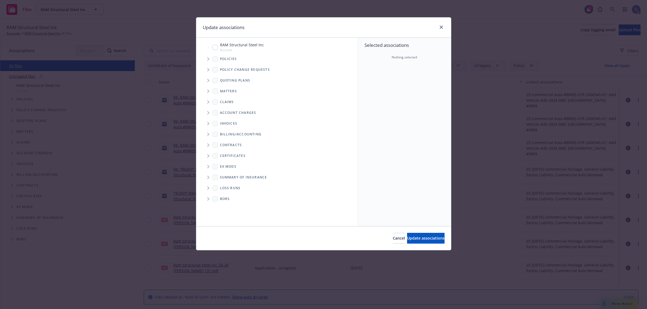
click at [208, 58] on icon "Tree Example" at bounding box center [208, 58] width 2 height 3
click at [387, 78] on div "Selected associations Nothing selected" at bounding box center [404, 132] width 93 height 189
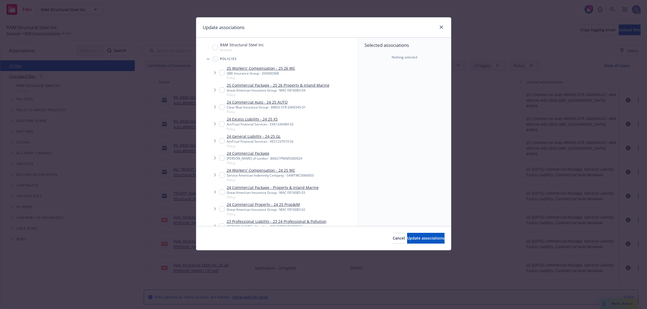
scroll to position [146, 0]
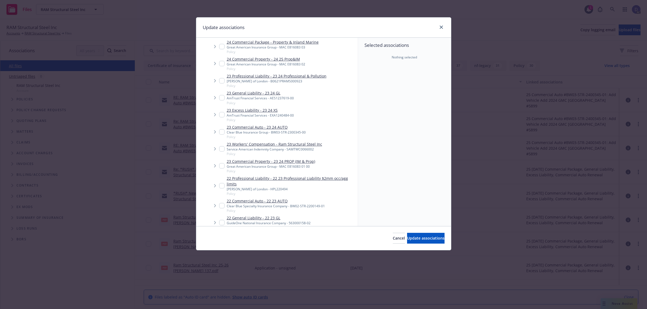
click at [280, 132] on div "Clear Blue Insurance Group - BW03-STR-2300345-00" at bounding box center [266, 132] width 79 height 5
checkbox input "true"
click at [410, 238] on span "Update associations" at bounding box center [425, 238] width 37 height 5
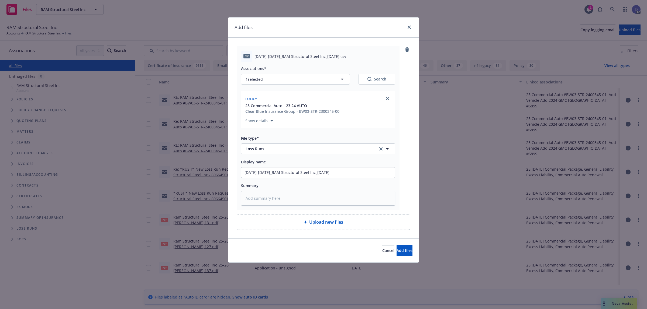
click at [402, 245] on div "Cancel Add files" at bounding box center [323, 251] width 191 height 24
click at [403, 249] on span "Add files" at bounding box center [404, 250] width 16 height 5
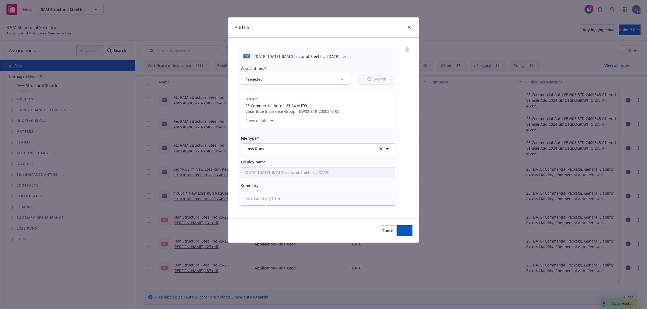
type textarea "x"
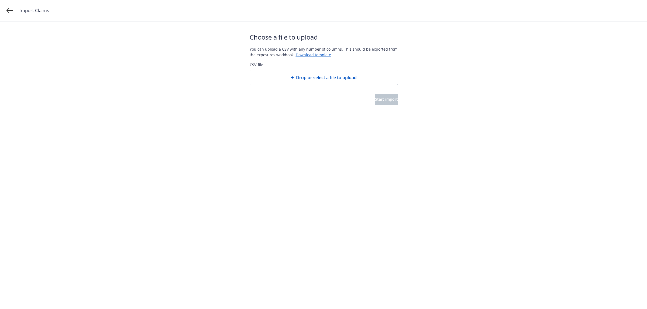
click at [306, 77] on span "Drop or select a file to upload" at bounding box center [326, 77] width 61 height 6
click at [383, 96] on button "Start import" at bounding box center [386, 99] width 23 height 11
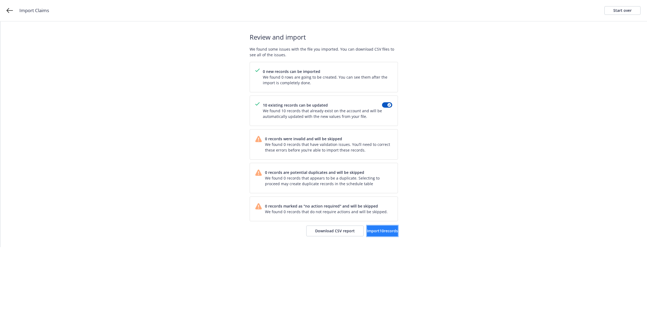
click at [369, 227] on button "Import 10 records" at bounding box center [382, 231] width 31 height 11
click at [379, 228] on link "View accounts" at bounding box center [376, 231] width 44 height 11
